Goal: Find specific page/section: Find specific page/section

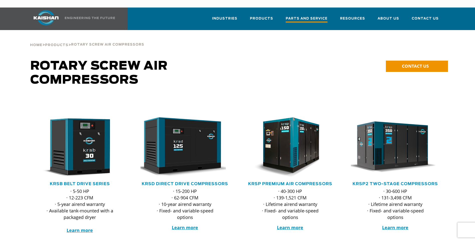
click at [316, 16] on span "Parts and Service" at bounding box center [307, 19] width 42 height 7
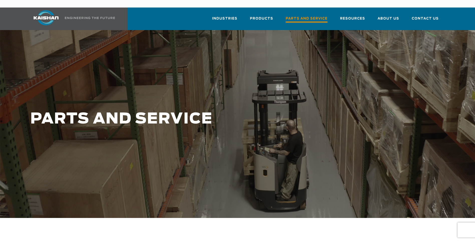
click at [303, 16] on span "Parts and Service" at bounding box center [307, 19] width 42 height 7
click at [56, 10] on img at bounding box center [46, 17] width 38 height 15
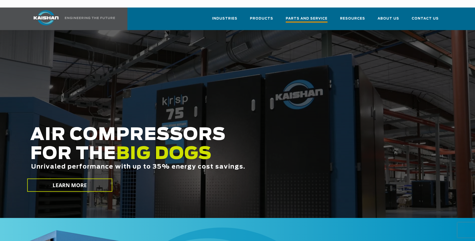
click at [306, 16] on span "Parts and Service" at bounding box center [307, 19] width 42 height 7
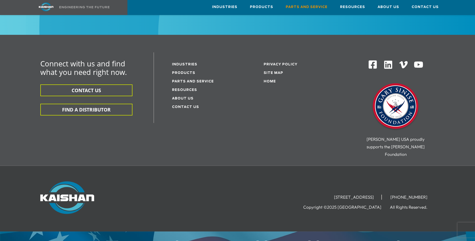
scroll to position [667, 0]
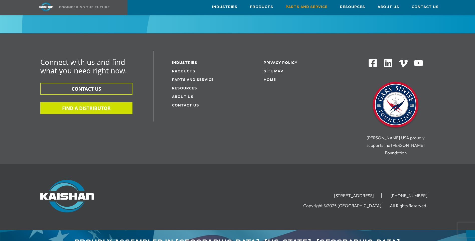
click at [119, 102] on button "FIND A DISTRIBUTOR" at bounding box center [86, 108] width 92 height 12
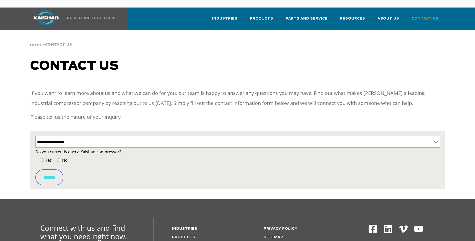
select select "**********"
